Goal: Transaction & Acquisition: Book appointment/travel/reservation

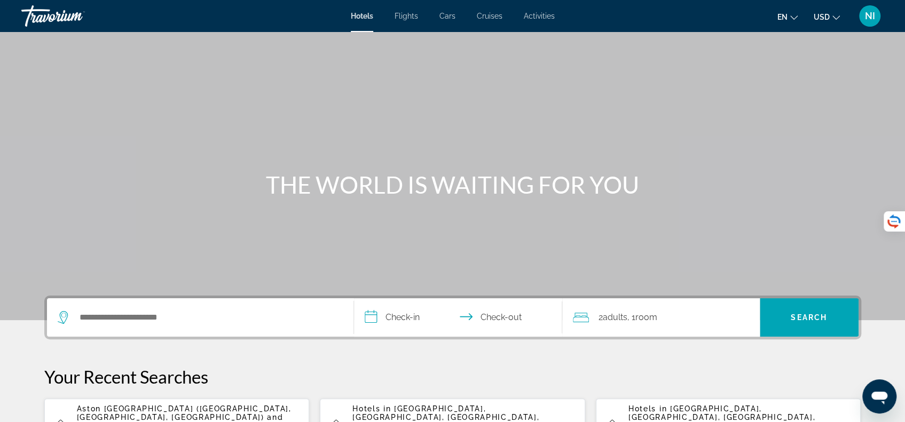
click at [242, 407] on span "Aston [GEOGRAPHIC_DATA] ([GEOGRAPHIC_DATA], [GEOGRAPHIC_DATA], [GEOGRAPHIC_DATA…" at bounding box center [184, 413] width 215 height 17
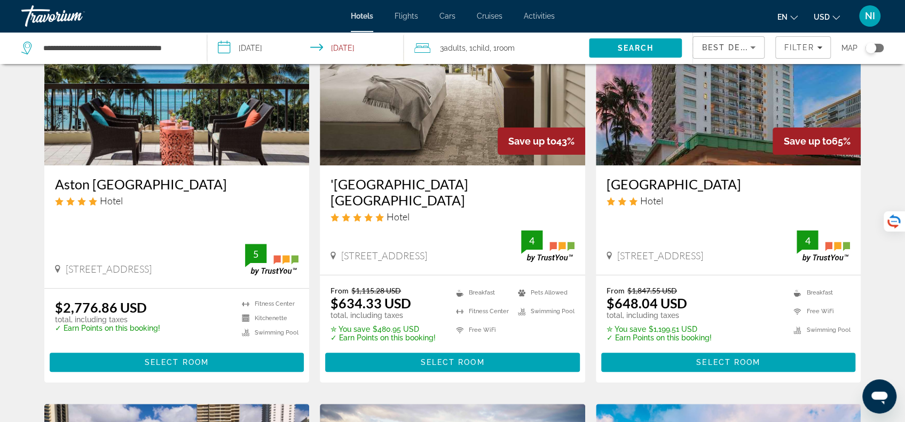
scroll to position [142, 0]
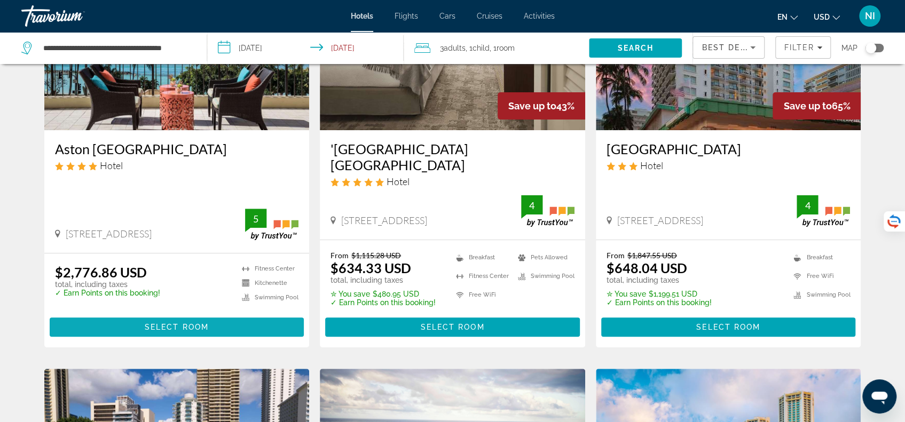
click at [212, 314] on span "Main content" at bounding box center [177, 327] width 255 height 26
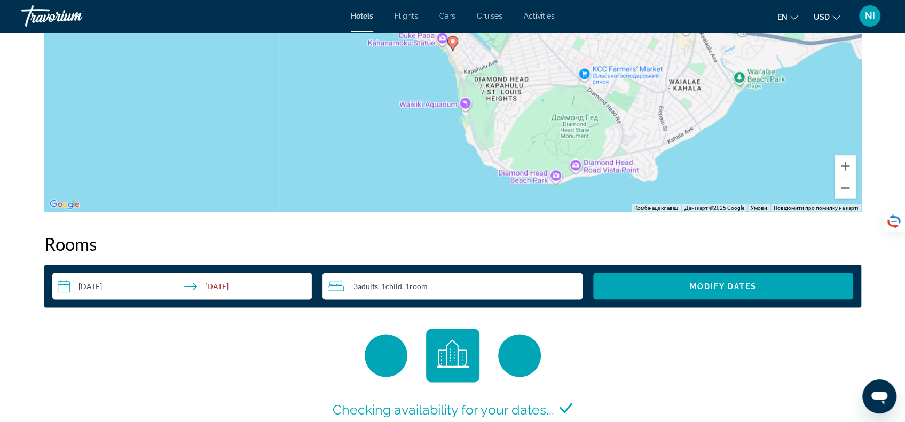
scroll to position [1281, 0]
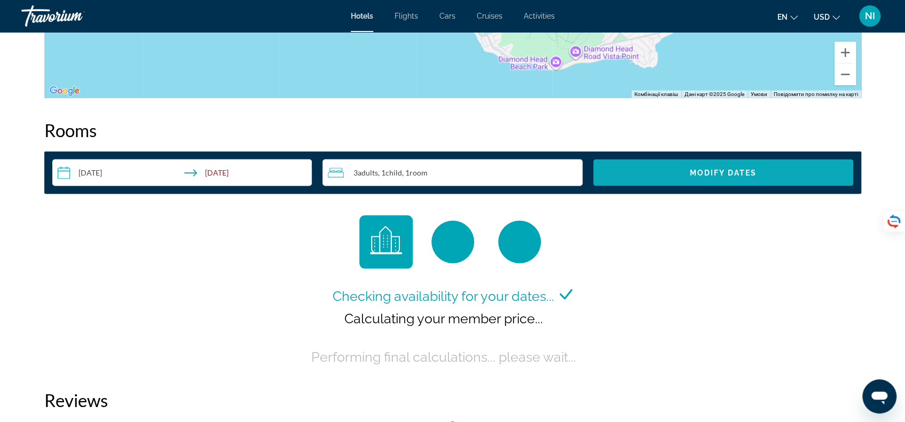
click at [631, 163] on span "Search widget" at bounding box center [723, 173] width 260 height 26
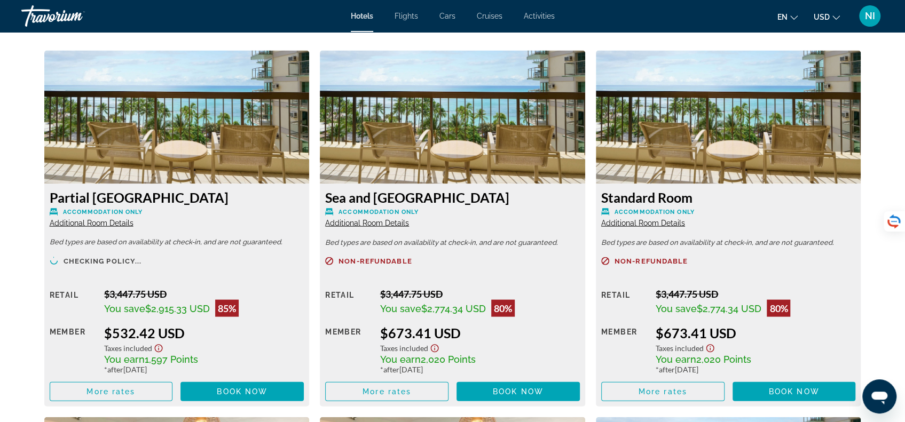
scroll to position [1478, 0]
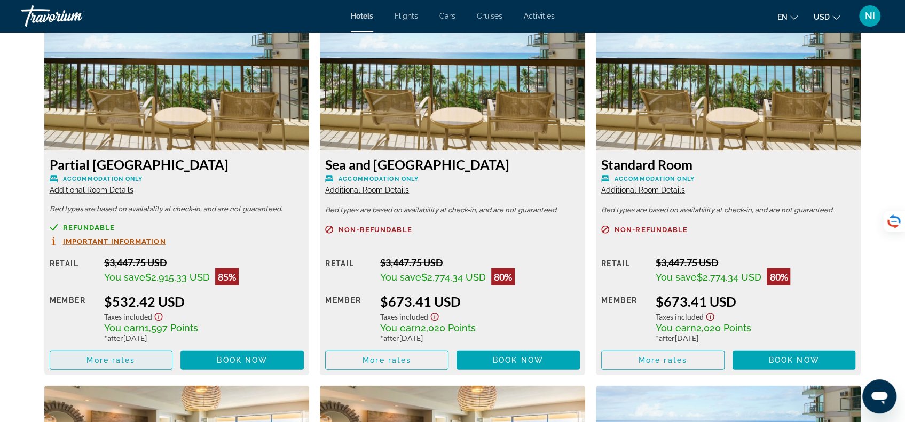
click at [157, 367] on span "Main content" at bounding box center [111, 360] width 122 height 26
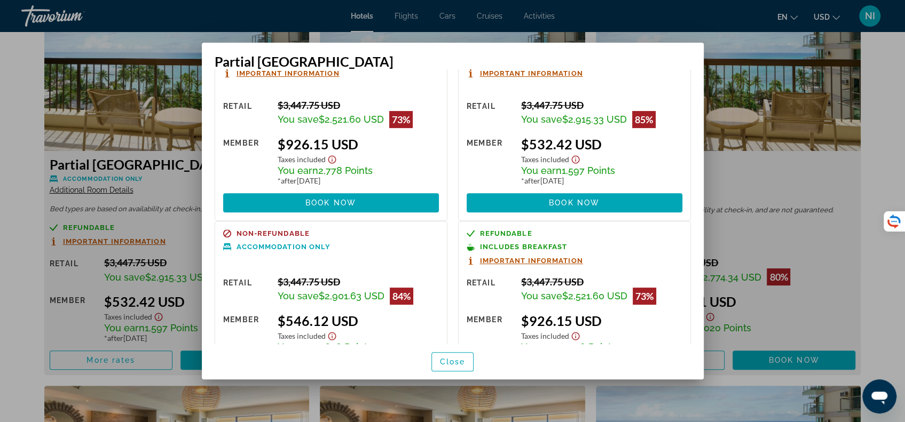
scroll to position [298, 0]
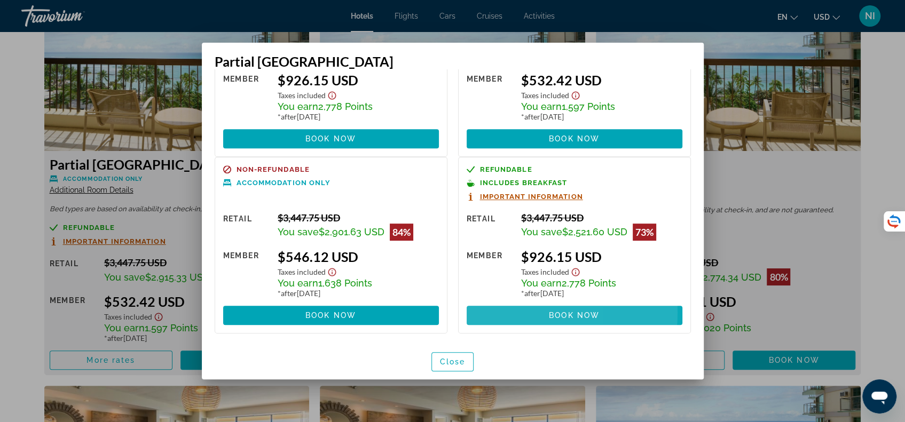
click at [498, 312] on span at bounding box center [574, 316] width 216 height 26
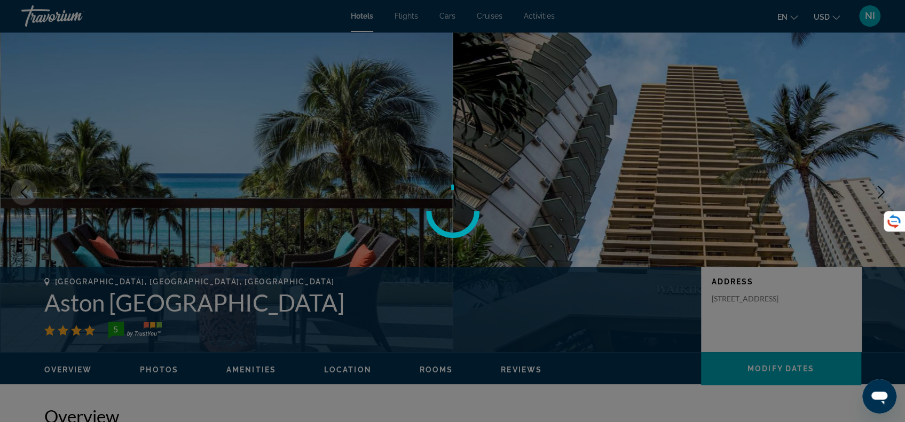
scroll to position [1478, 0]
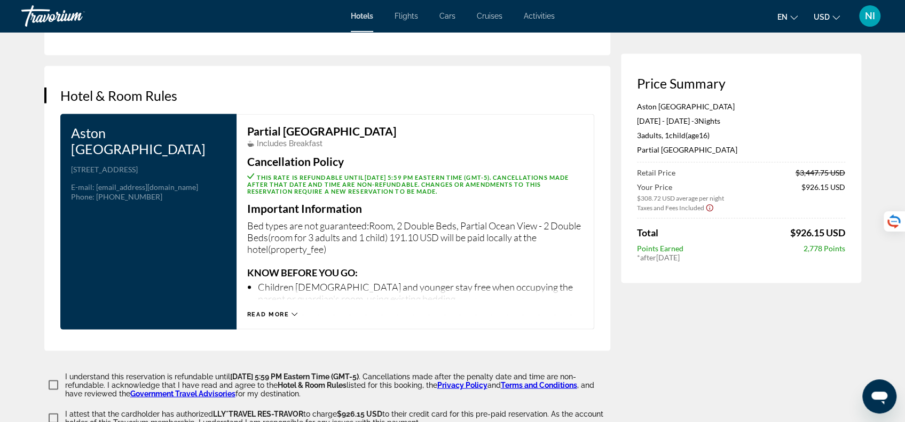
scroll to position [1423, 0]
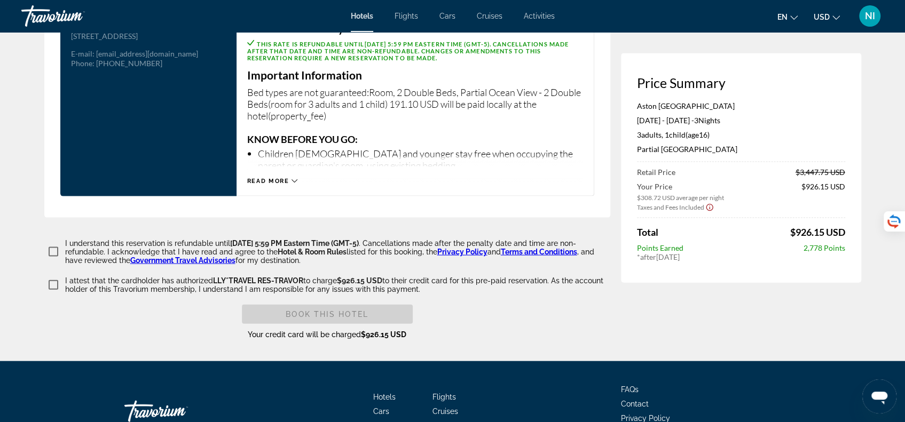
click at [295, 184] on icon "Main content" at bounding box center [294, 181] width 6 height 6
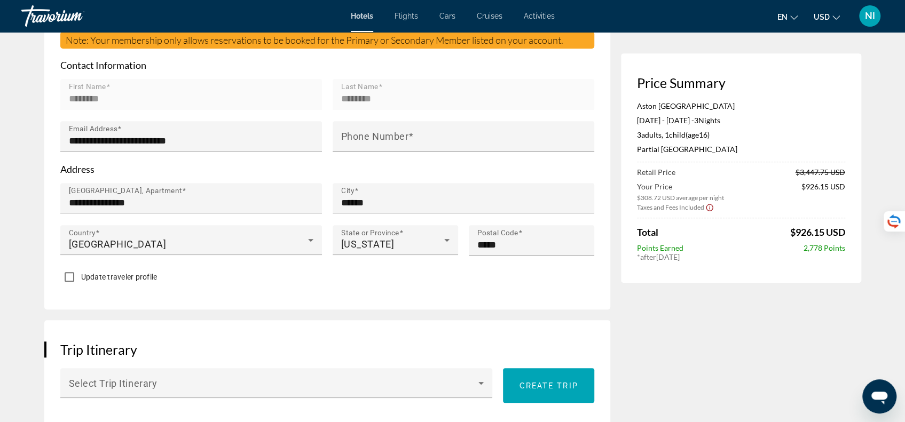
scroll to position [71, 0]
